Goal: Task Accomplishment & Management: Use online tool/utility

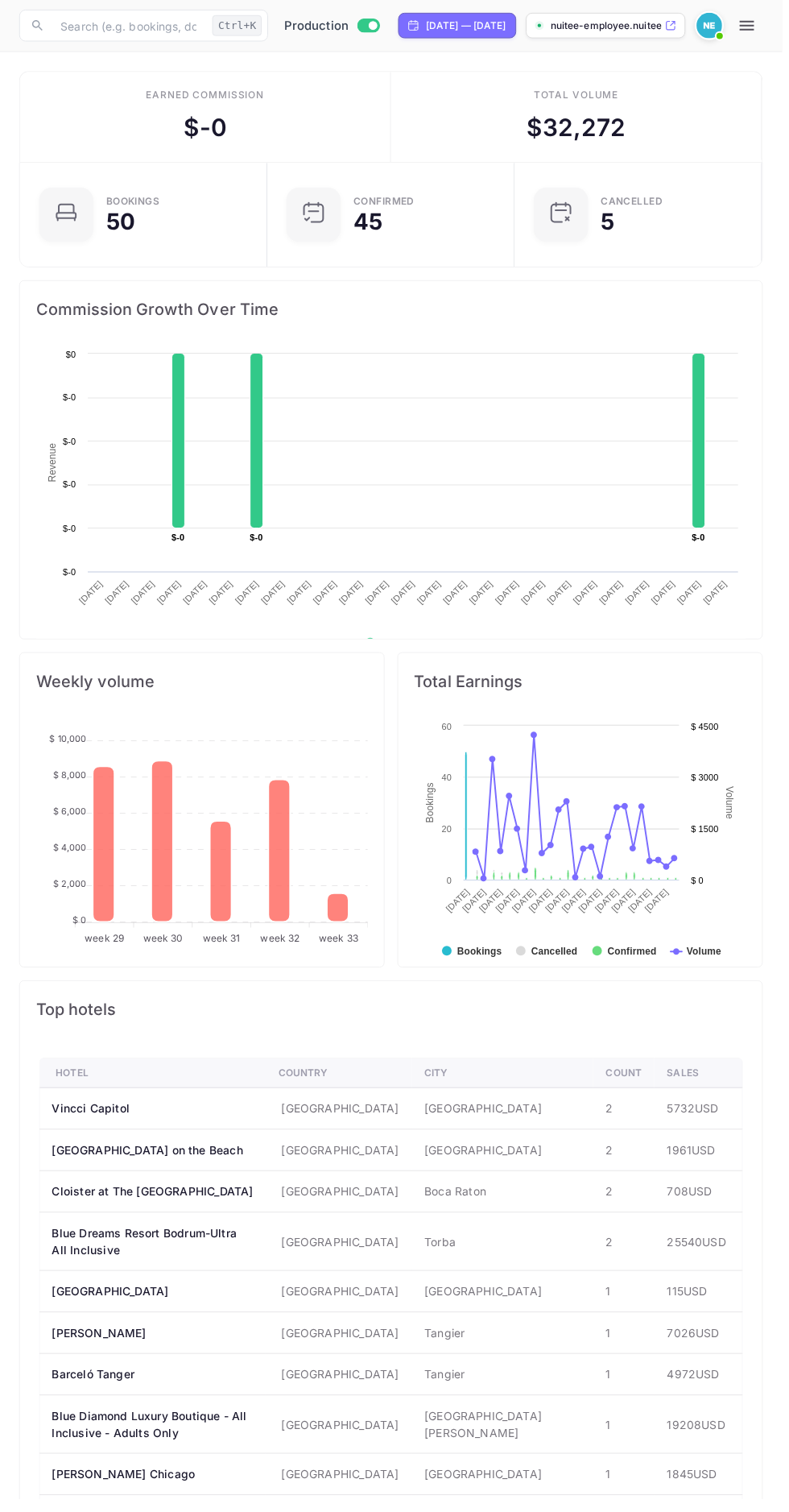
click at [763, 16] on icon "button" at bounding box center [753, 25] width 19 height 19
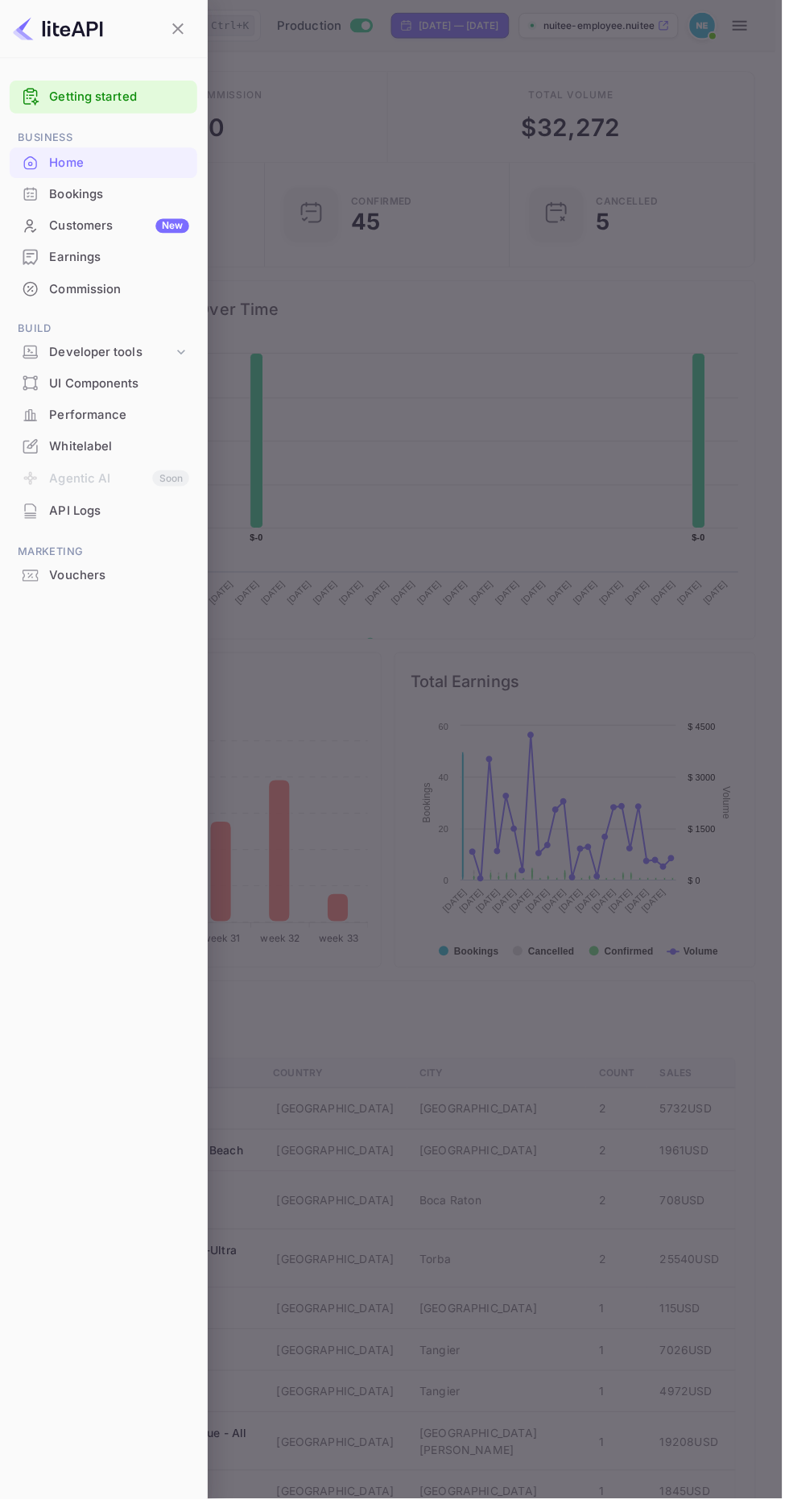
scroll to position [1, 1]
click at [116, 572] on div "Vouchers" at bounding box center [120, 581] width 141 height 18
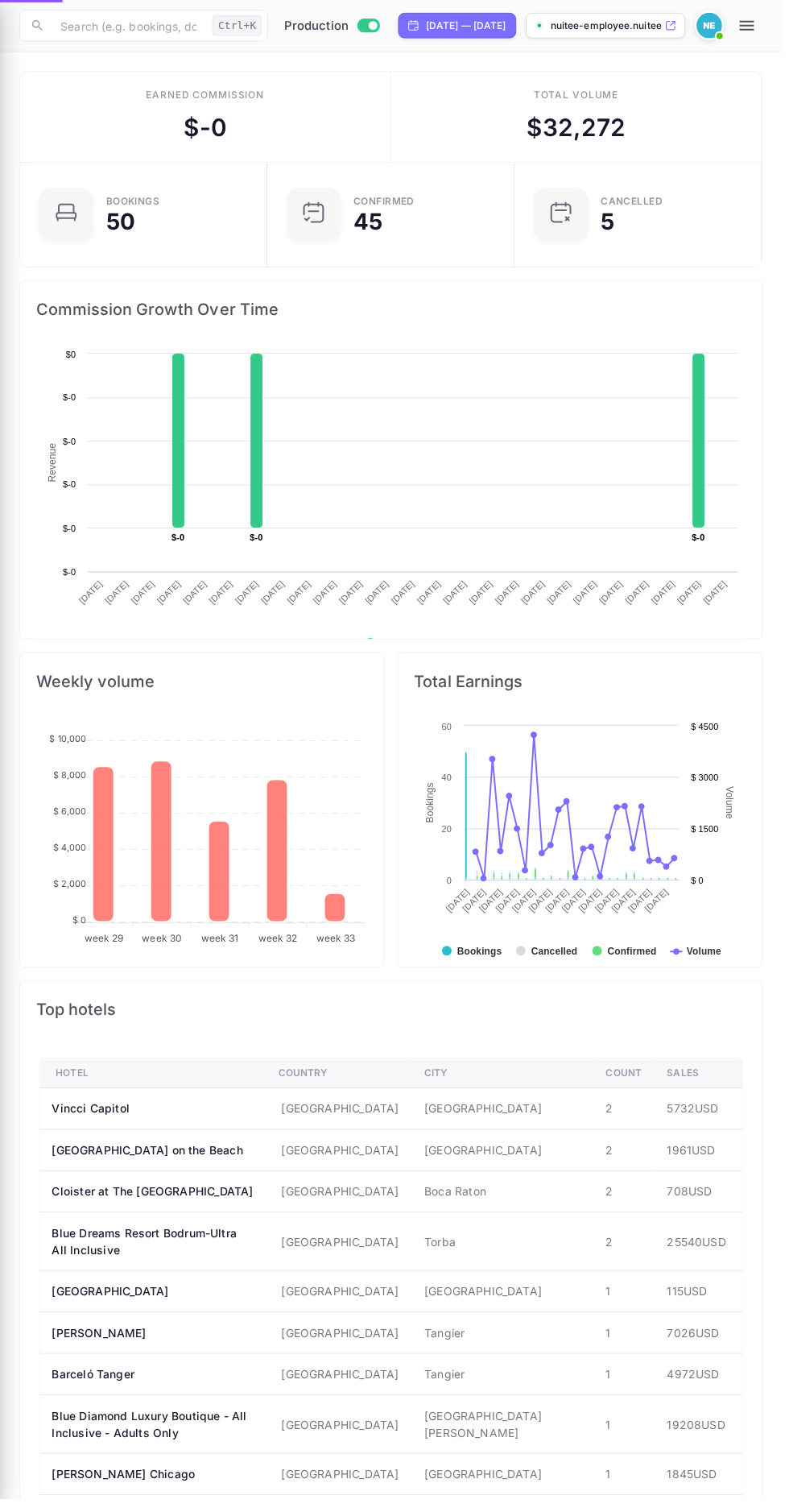
scroll to position [261, 367]
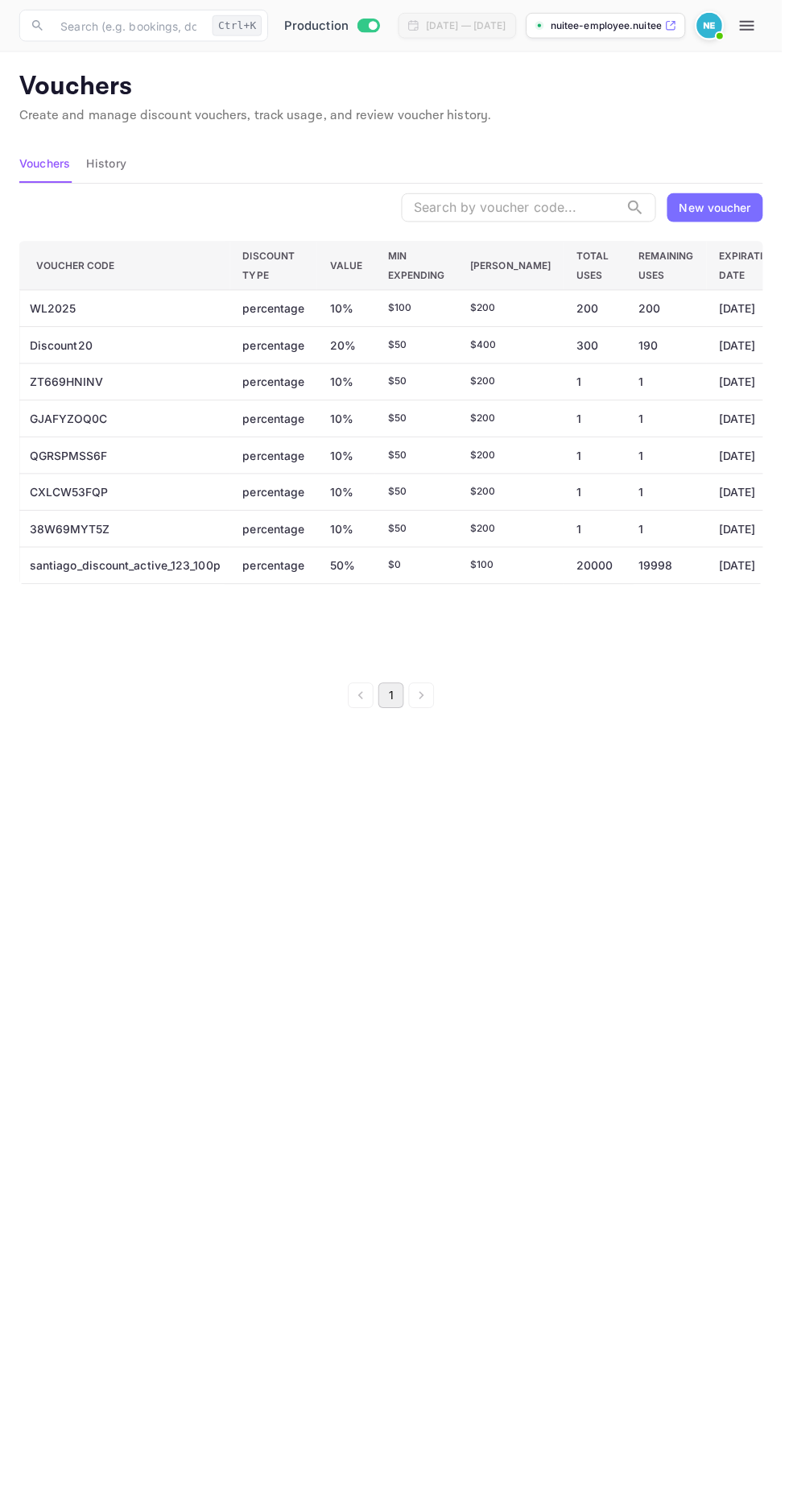
click at [520, 203] on input "text" at bounding box center [515, 209] width 220 height 29
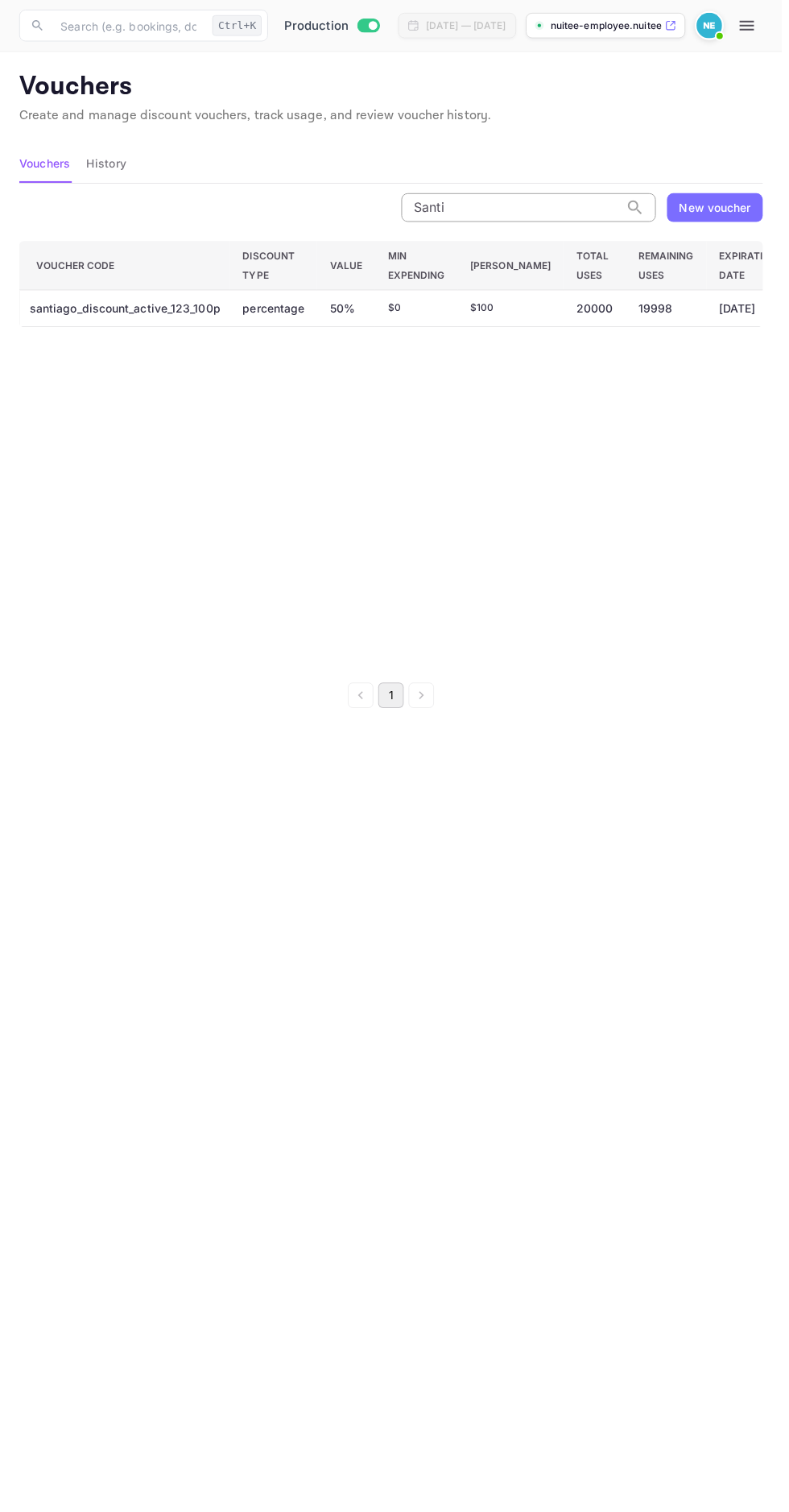
click at [617, 546] on div "Voucher Code Discount Type Value Min Expending Max Amount Total Uses Remaining …" at bounding box center [394, 458] width 751 height 429
click at [546, 201] on input "Santi" at bounding box center [515, 209] width 220 height 29
type input "S"
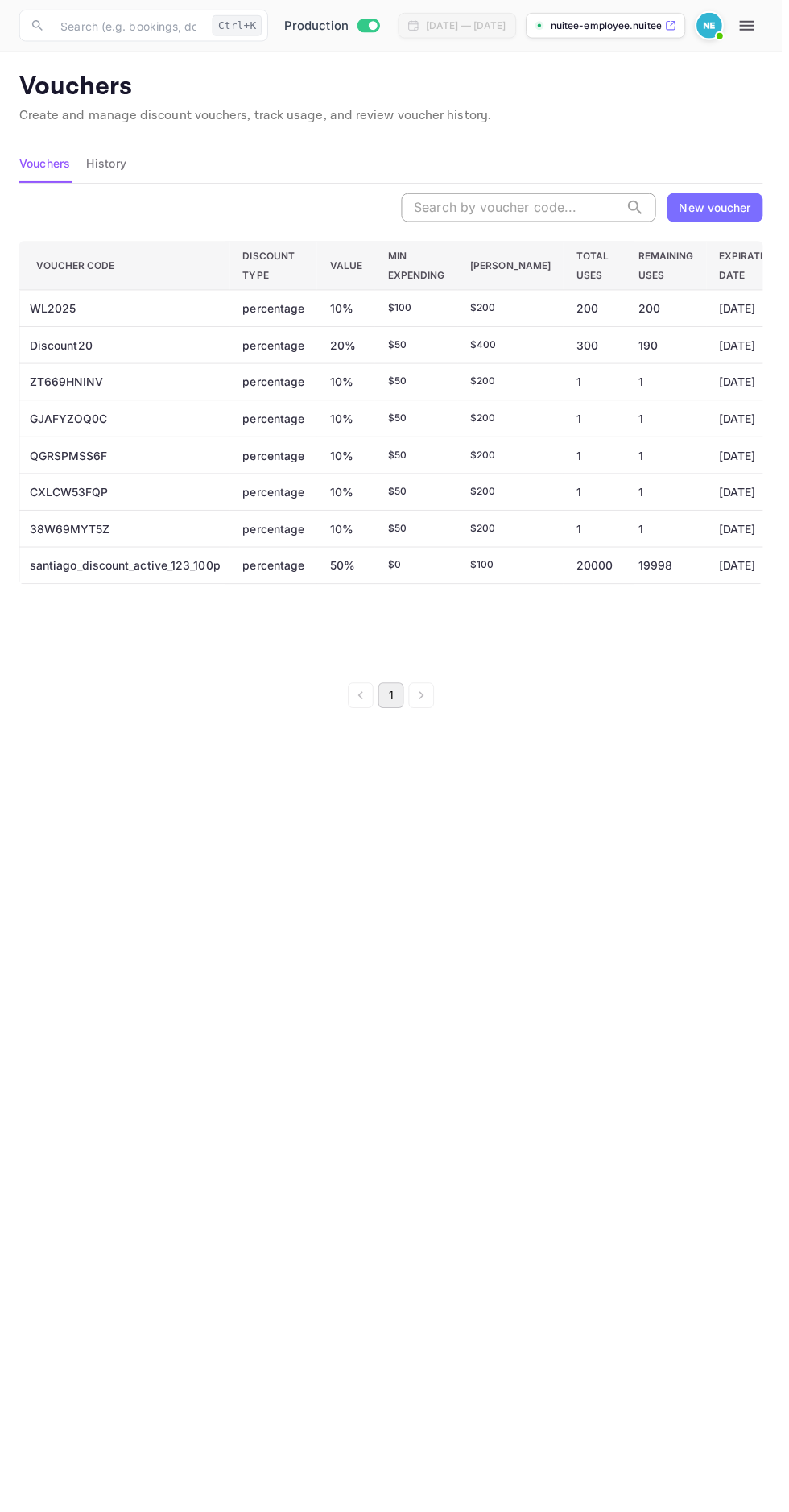
click at [659, 686] on div "​ New voucher Voucher Code Discount Type Value Min Expending Max Amount Total U…" at bounding box center [394, 454] width 751 height 539
click at [739, 161] on div "Vouchers History" at bounding box center [394, 165] width 751 height 39
click at [734, 201] on div "New voucher" at bounding box center [721, 209] width 72 height 17
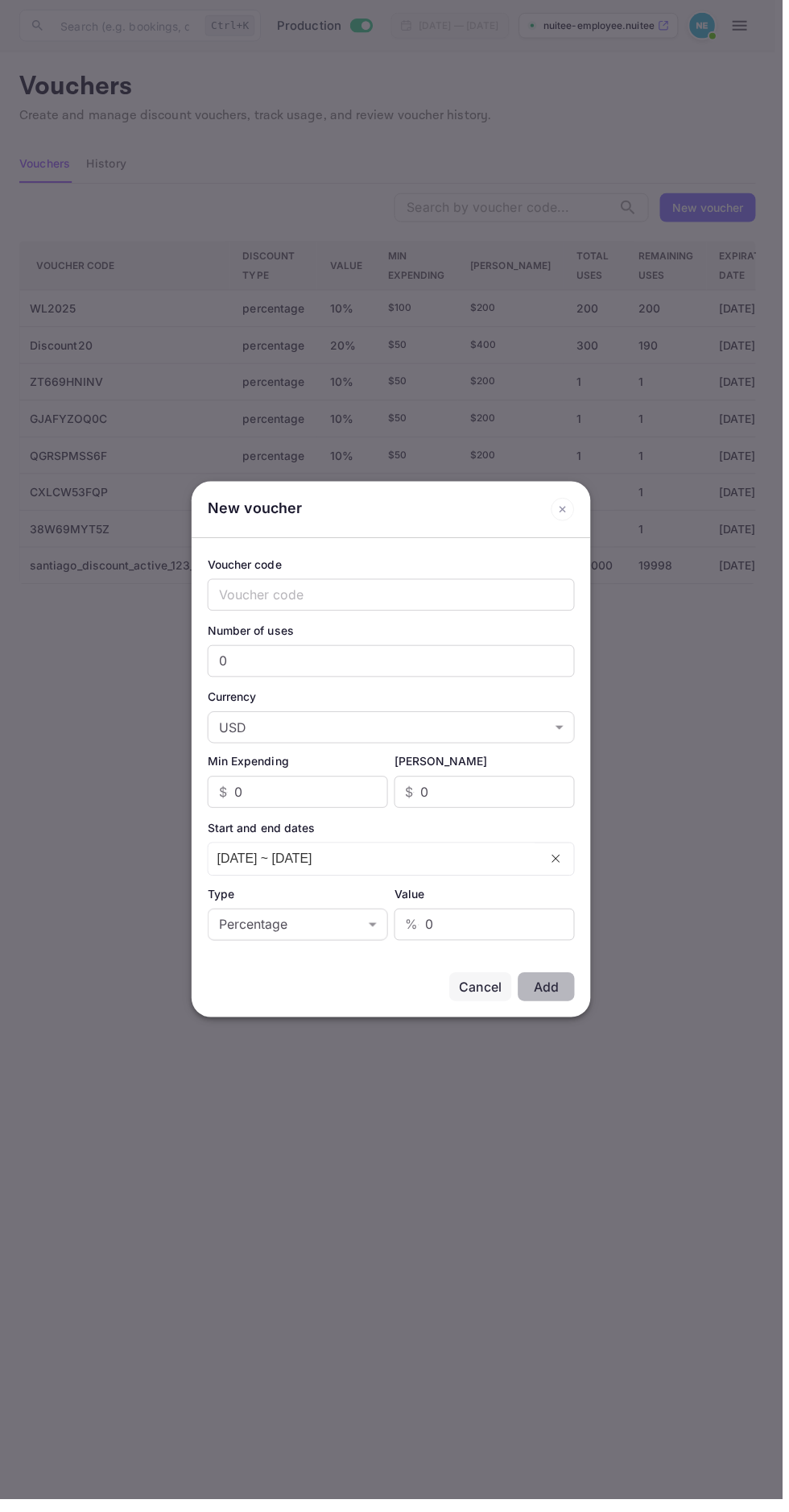
click at [501, 606] on input "text" at bounding box center [394, 599] width 370 height 32
type input "WELCOME20"
click at [501, 673] on input "0" at bounding box center [394, 666] width 370 height 32
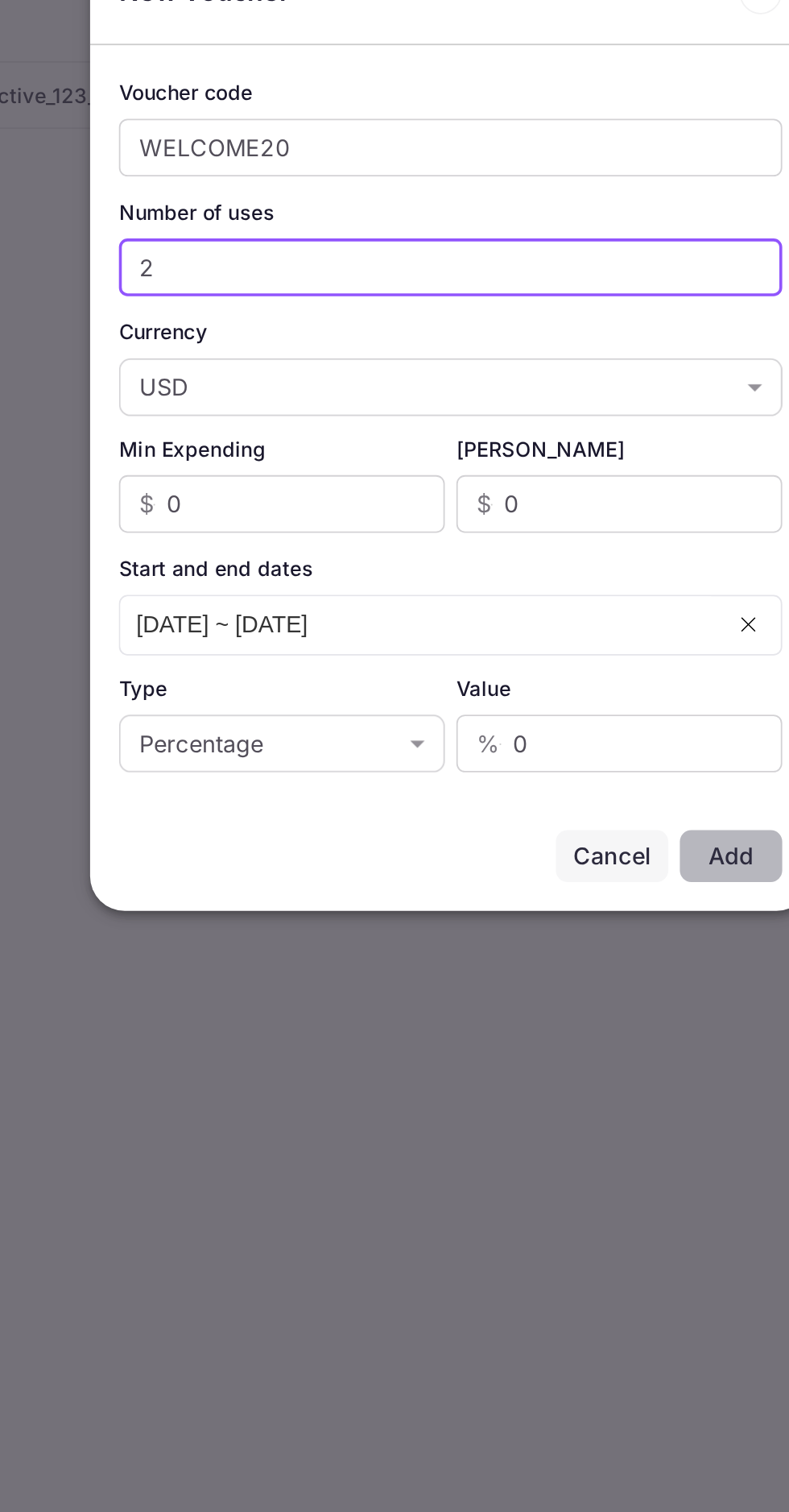
type input "2"
click at [511, 804] on input "0" at bounding box center [502, 799] width 156 height 32
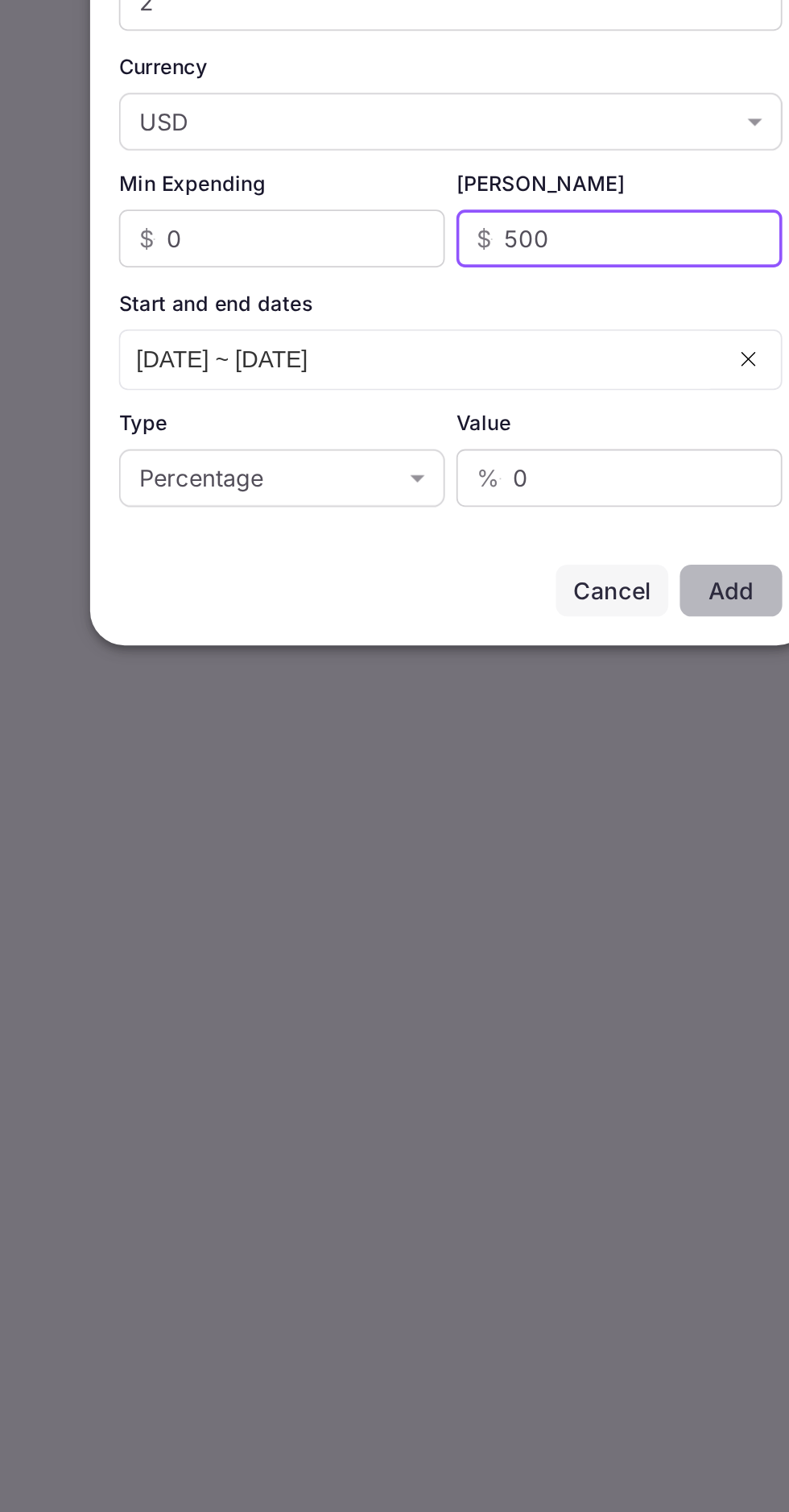
type input "500"
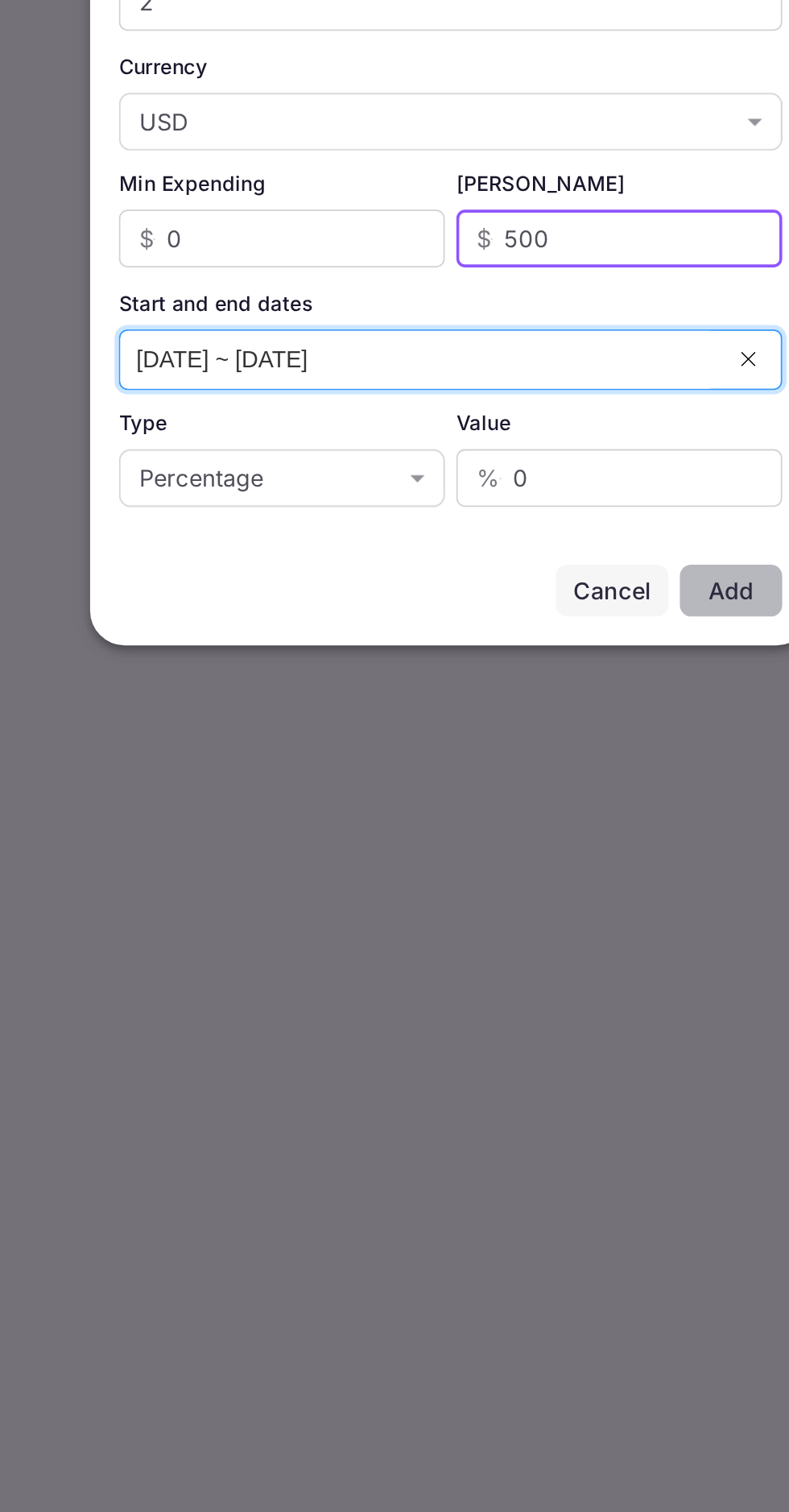
click at [404, 872] on input "[DATE] ~ [DATE]" at bounding box center [377, 866] width 333 height 32
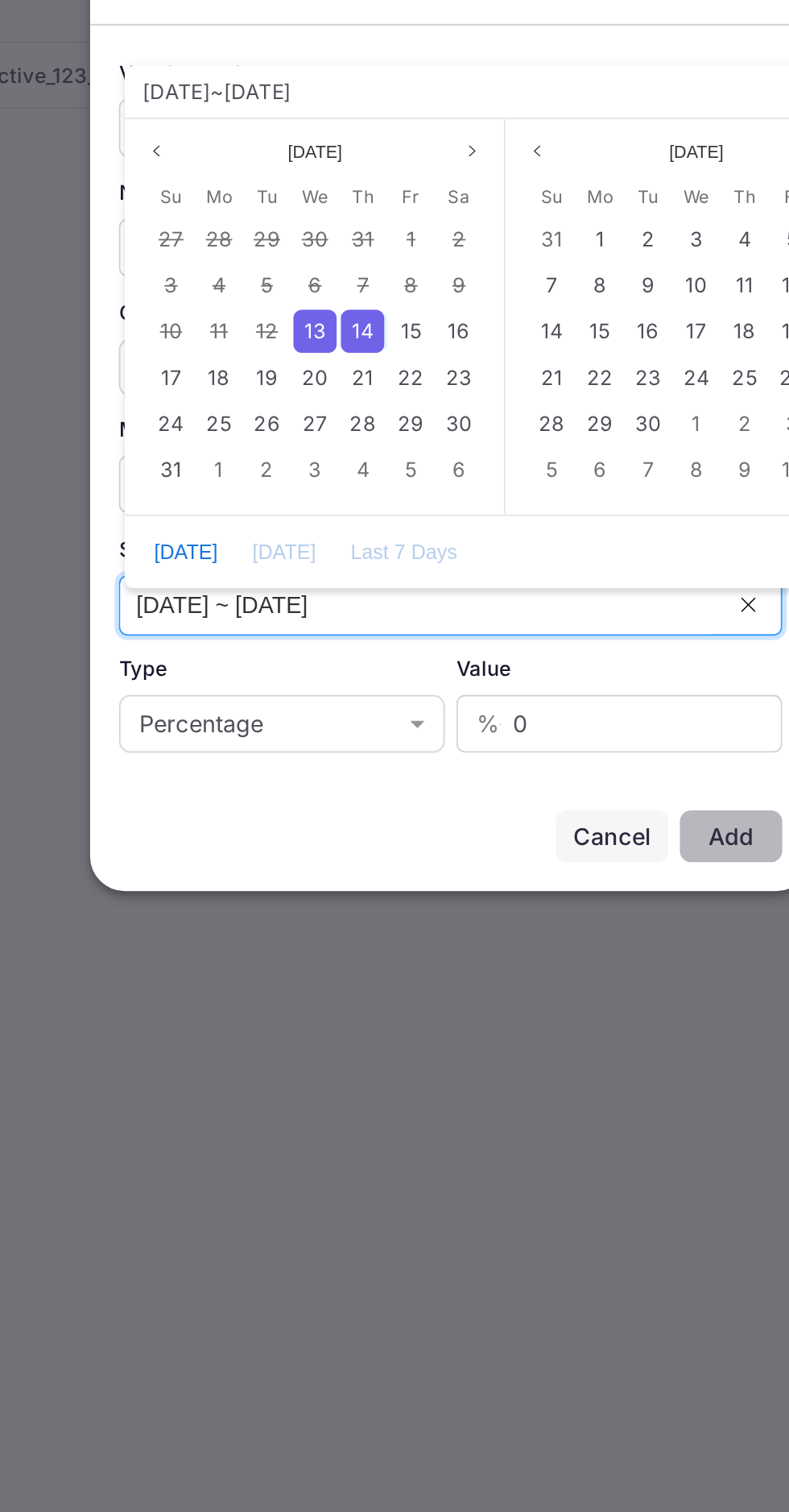
click at [316, 713] on span "13" at bounding box center [318, 713] width 12 height 14
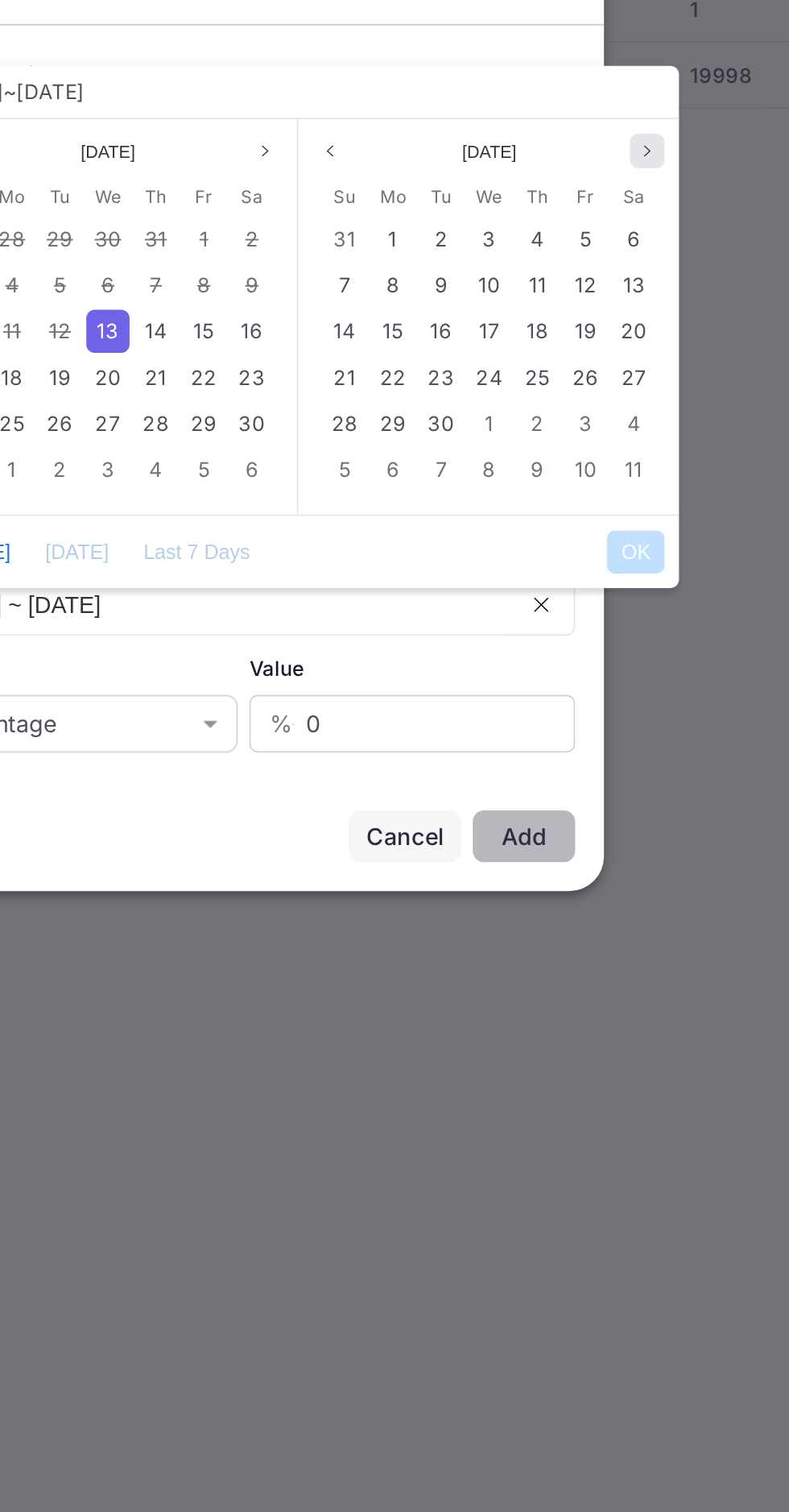
click at [623, 603] on button "Next month" at bounding box center [620, 613] width 19 height 19
click at [531, 661] on span "1" at bounding box center [531, 662] width 5 height 14
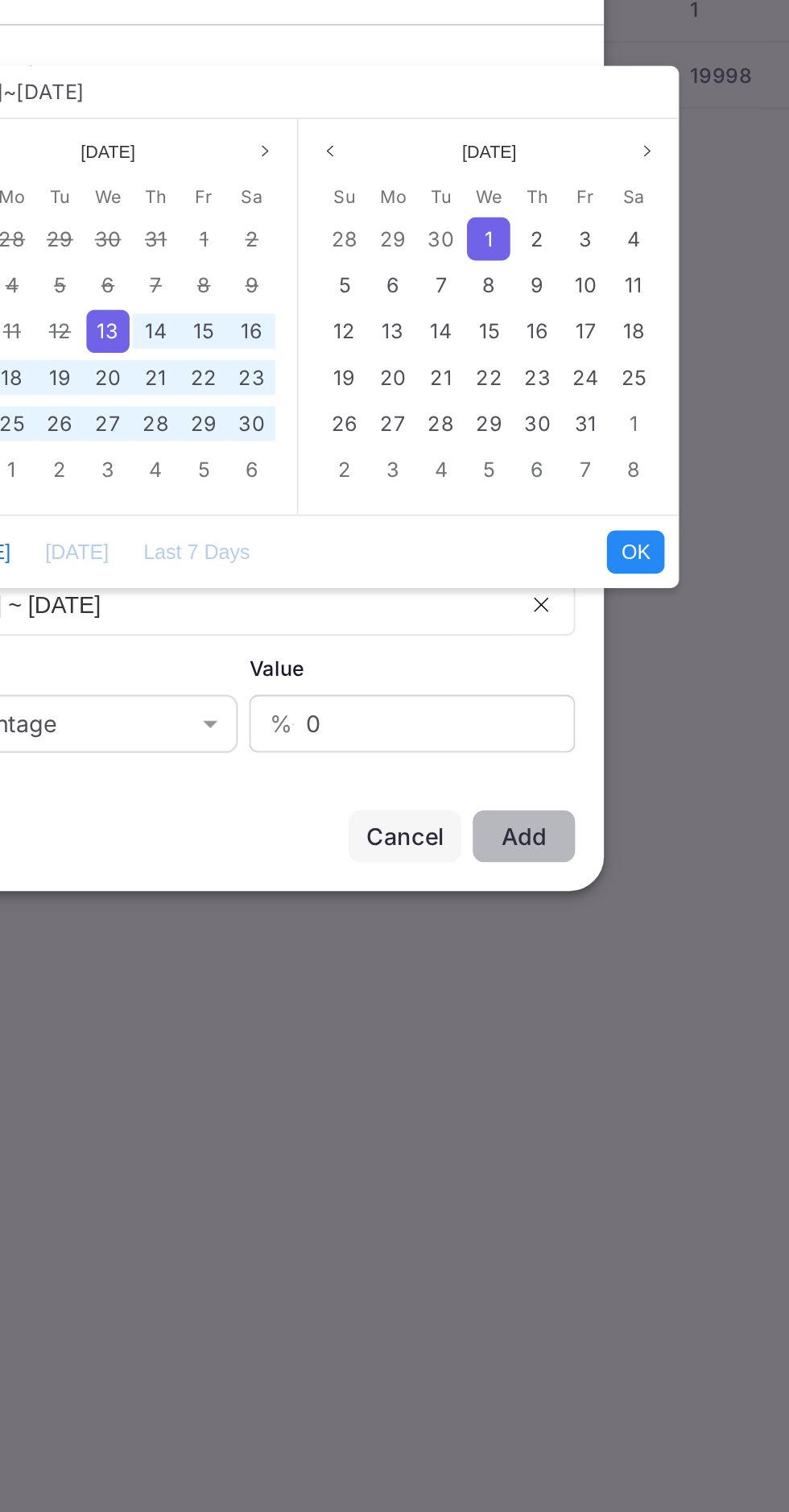
click at [617, 831] on button "OK" at bounding box center [613, 836] width 32 height 24
type input "[DATE] ~ [DATE]"
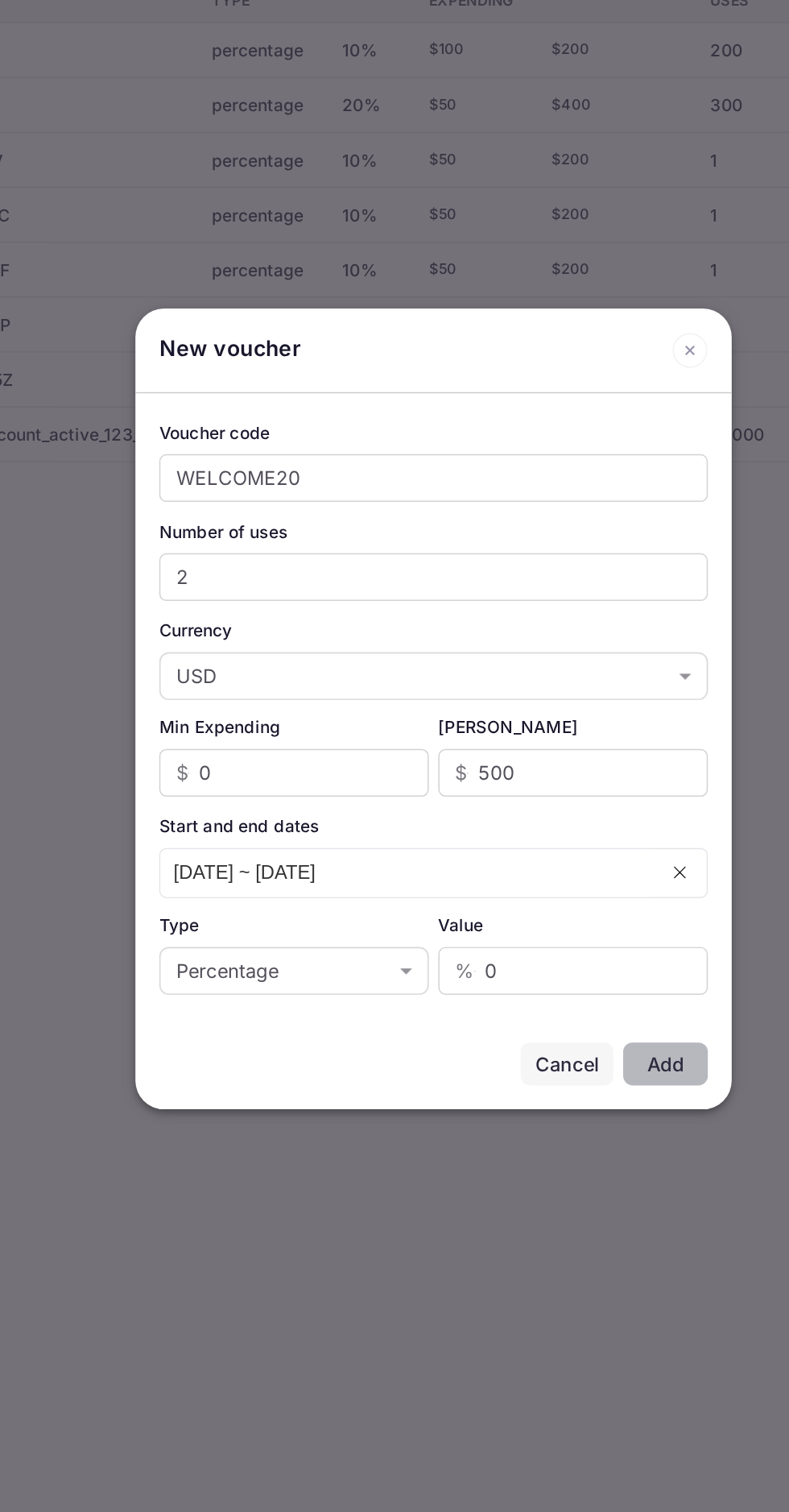
click at [510, 943] on input "0" at bounding box center [505, 933] width 151 height 32
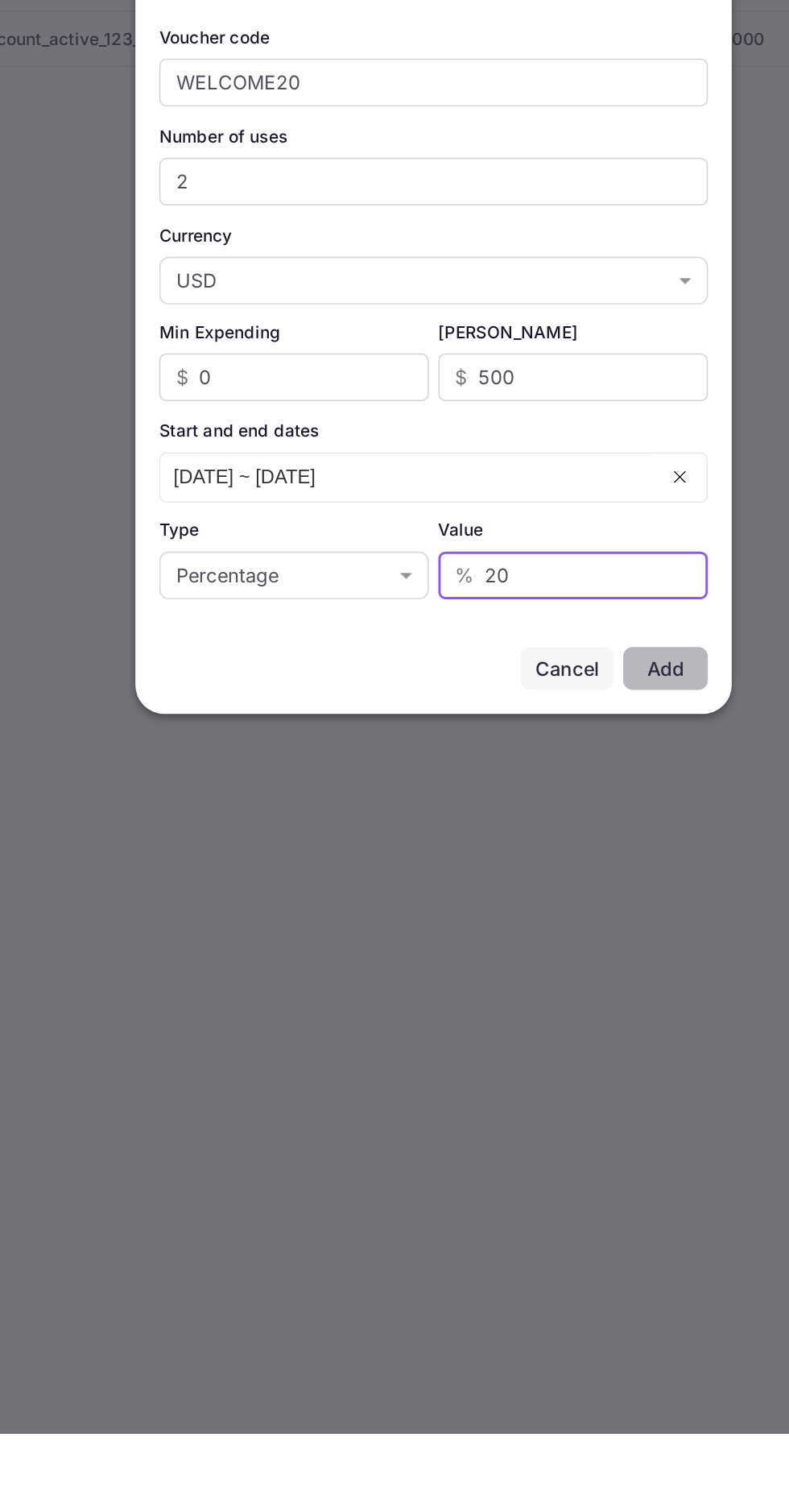
type input "20"
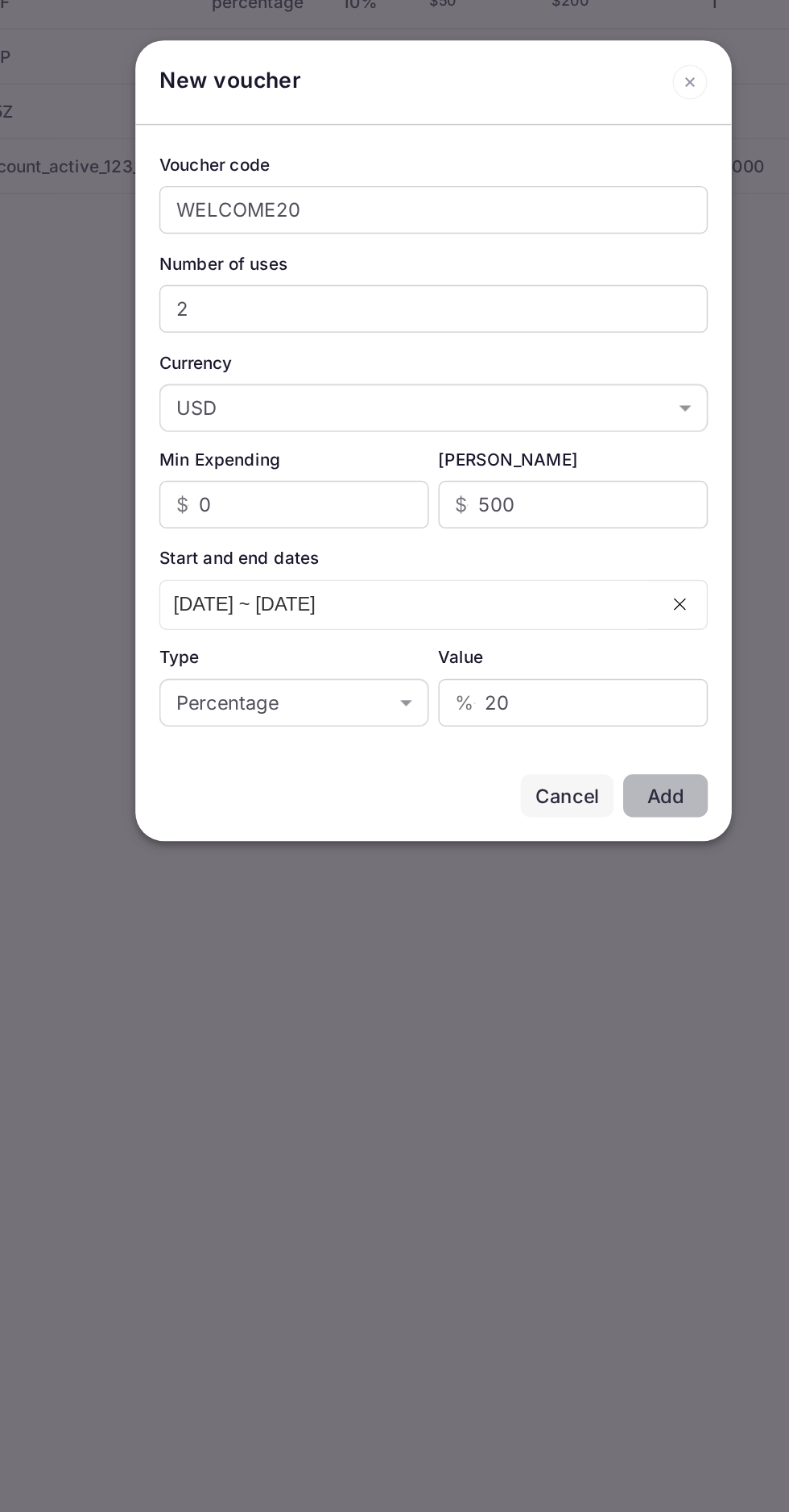
click at [352, 806] on input "0" at bounding box center [314, 799] width 156 height 32
type input "10"
click at [553, 1004] on div "Add" at bounding box center [551, 995] width 25 height 16
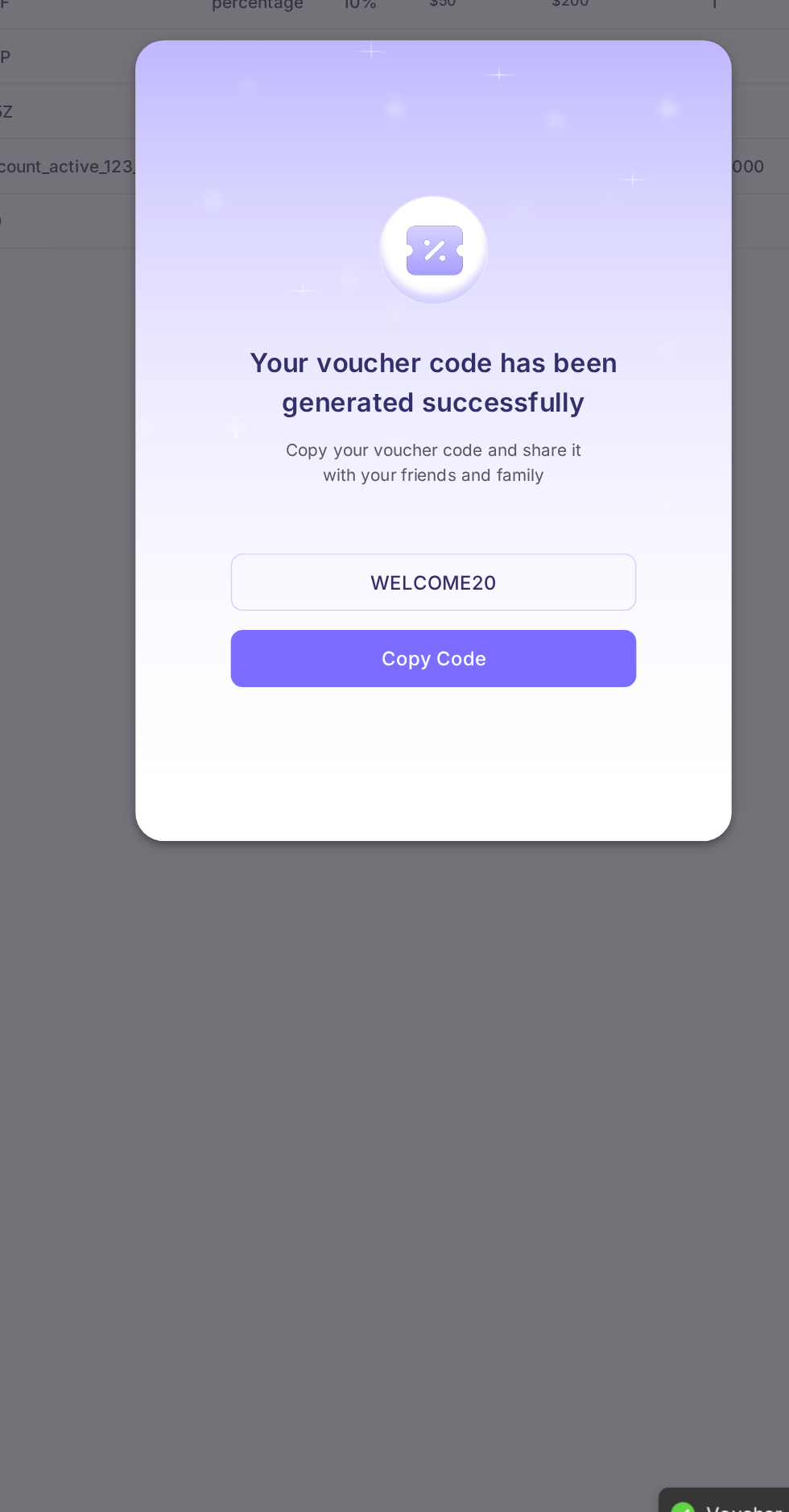
click at [472, 904] on div "Copy Code" at bounding box center [394, 903] width 273 height 39
